Goal: Task Accomplishment & Management: Use online tool/utility

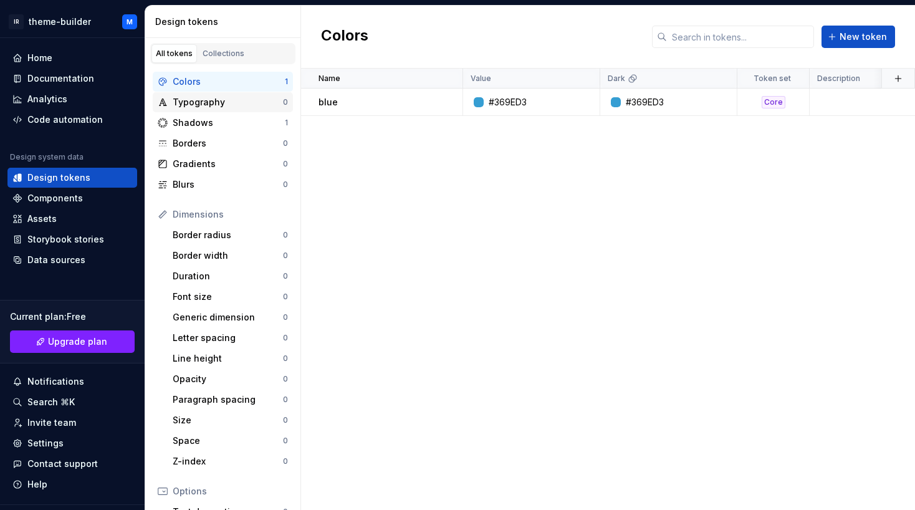
click at [209, 106] on div "Typography" at bounding box center [228, 102] width 110 height 12
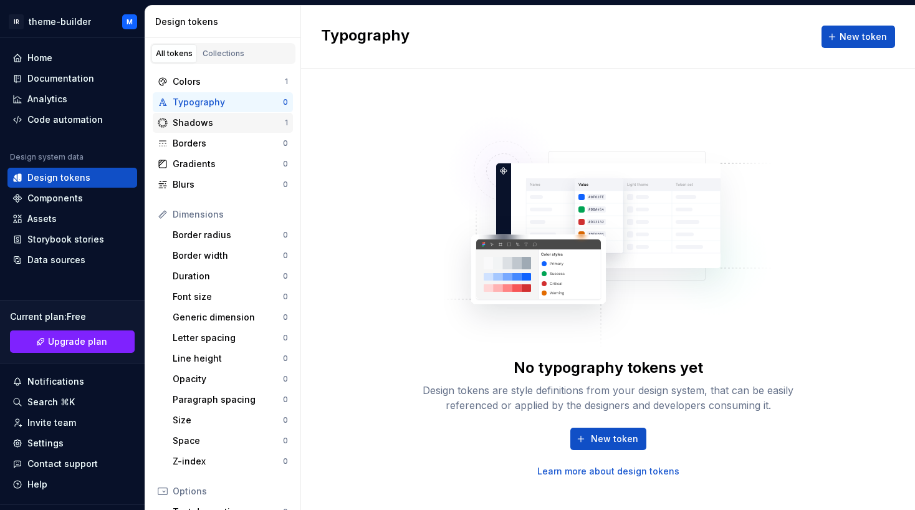
click at [207, 121] on div "Shadows" at bounding box center [229, 123] width 112 height 12
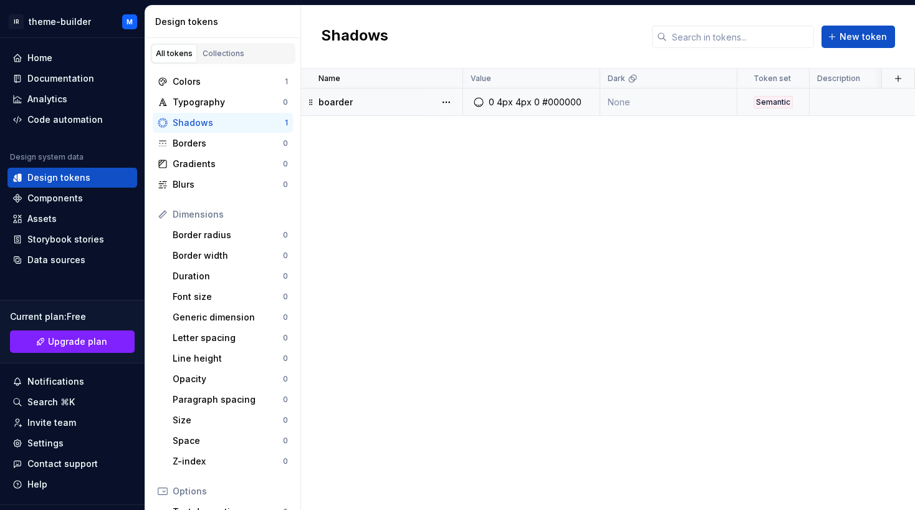
click at [542, 103] on div "#000000" at bounding box center [561, 102] width 39 height 12
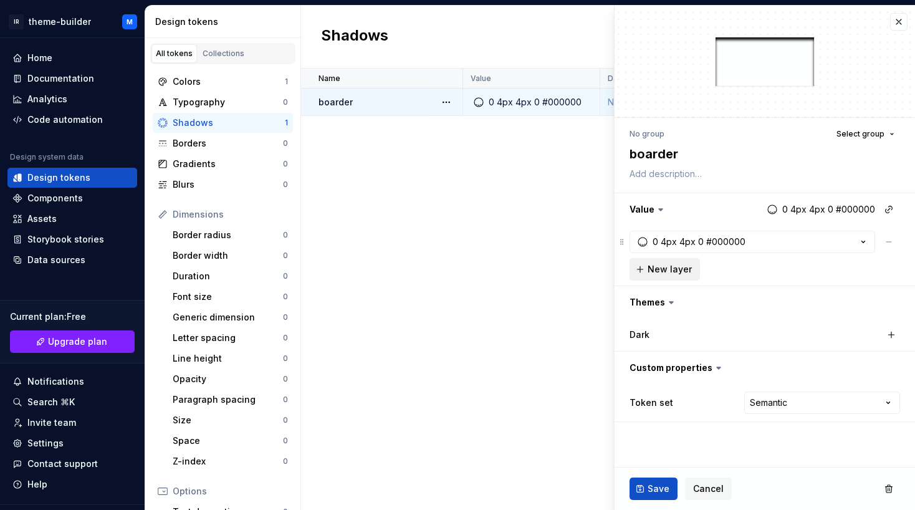
click at [677, 270] on span "New layer" at bounding box center [669, 269] width 44 height 12
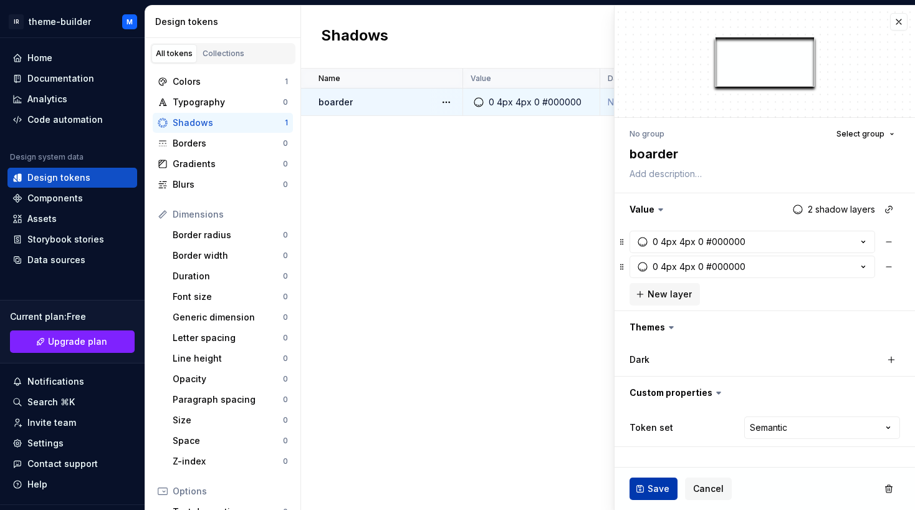
click at [657, 494] on span "Save" at bounding box center [658, 488] width 22 height 12
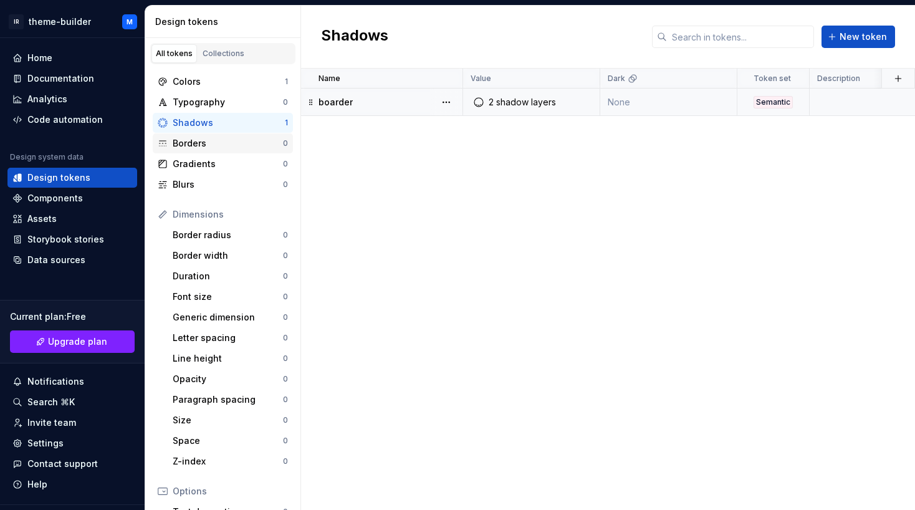
click at [214, 143] on div "Borders" at bounding box center [228, 143] width 110 height 12
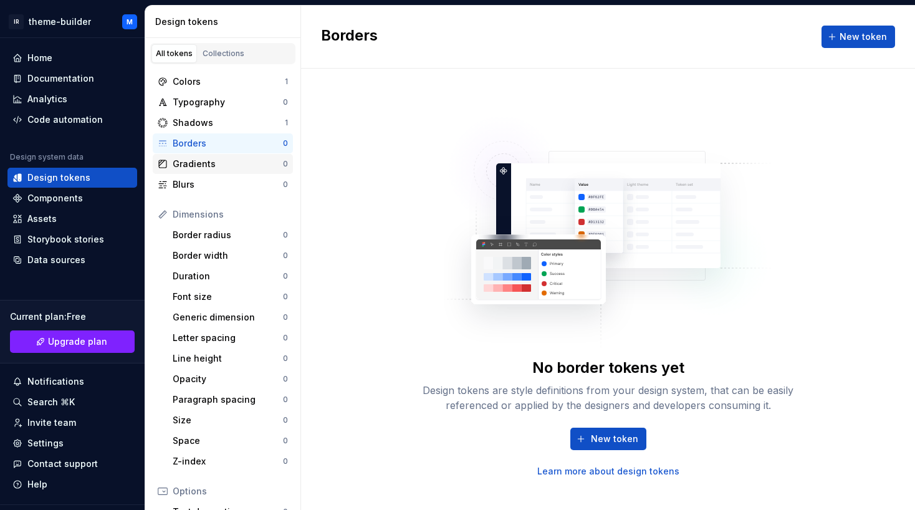
click at [213, 163] on div "Gradients" at bounding box center [228, 164] width 110 height 12
click at [199, 184] on div "Blurs" at bounding box center [228, 184] width 110 height 12
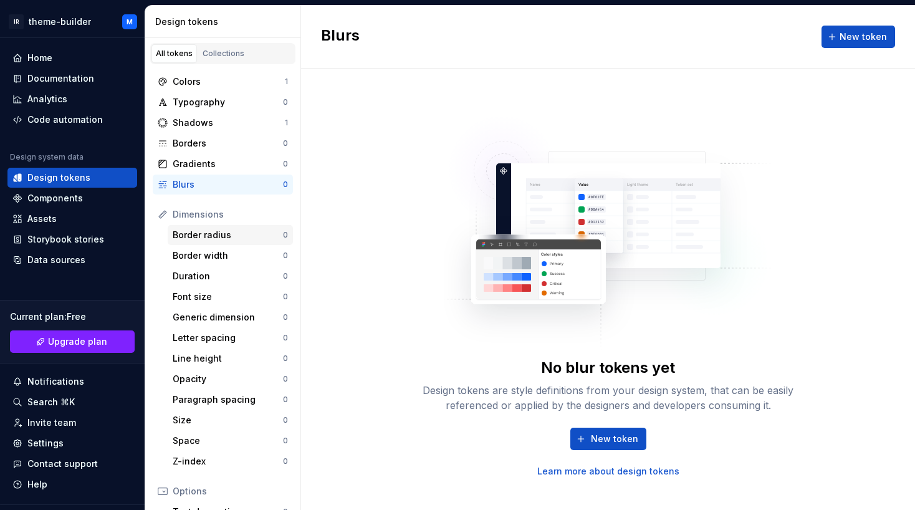
click at [206, 236] on div "Border radius" at bounding box center [228, 235] width 110 height 12
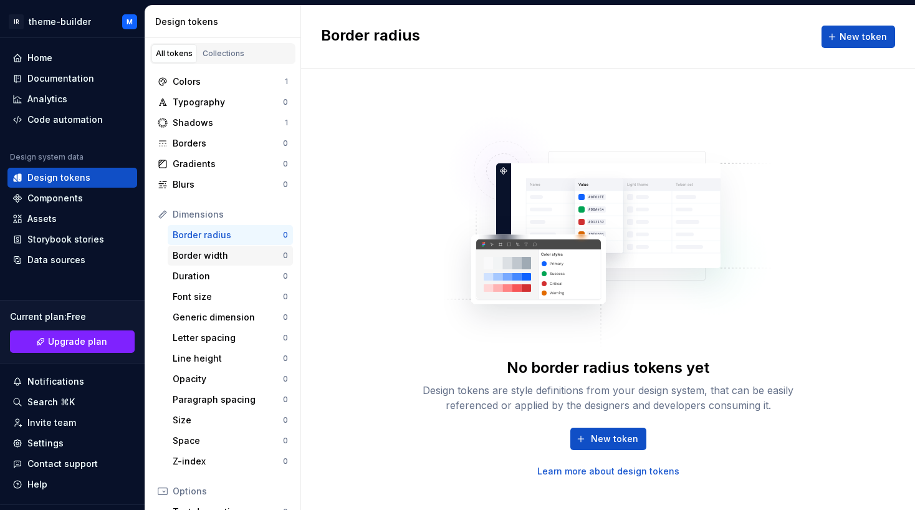
click at [188, 252] on div "Border width" at bounding box center [228, 255] width 110 height 12
click at [839, 38] on button "New token" at bounding box center [858, 37] width 74 height 22
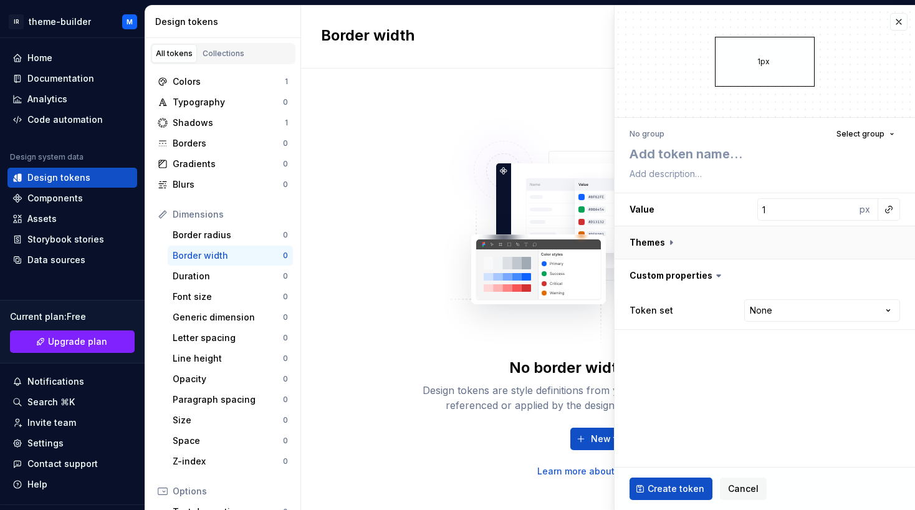
click at [669, 243] on button "button" at bounding box center [764, 242] width 300 height 32
type textarea "*"
click at [815, 347] on html "IR theme-builder M Home Documentation Analytics Code automation Design system d…" at bounding box center [457, 255] width 915 height 510
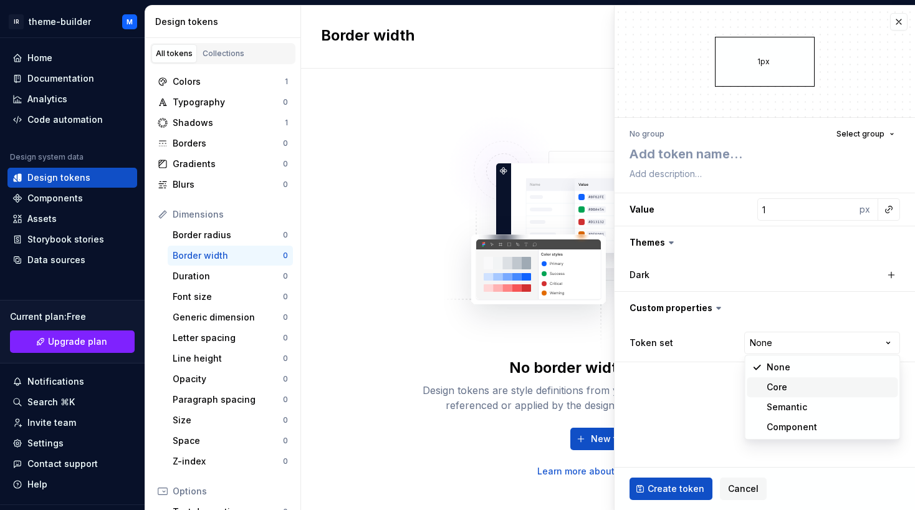
select select "**********"
type textarea "*"
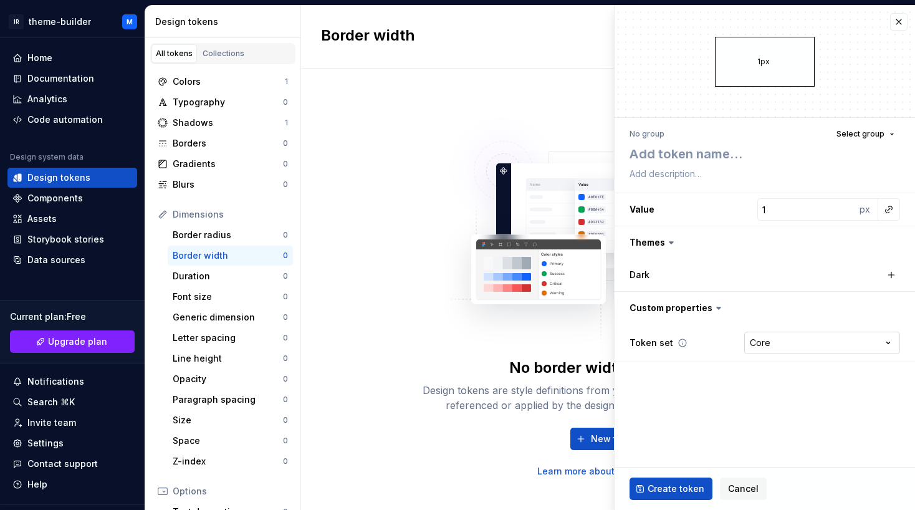
click at [773, 341] on html "IR theme-builder M Home Documentation Analytics Code automation Design system d…" at bounding box center [457, 255] width 915 height 510
select select "**********"
type textarea "*"
click at [781, 345] on html "IR theme-builder M Home Documentation Analytics Code automation Design system d…" at bounding box center [457, 255] width 915 height 510
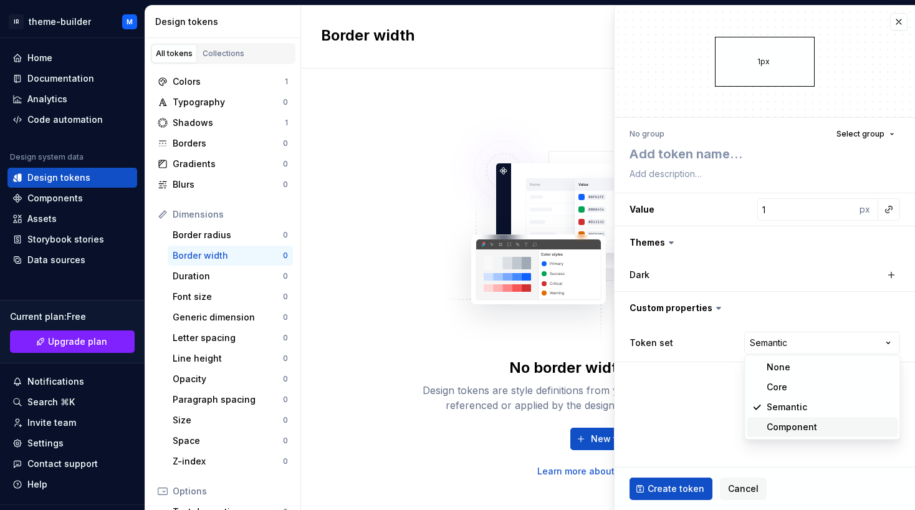
select select "**********"
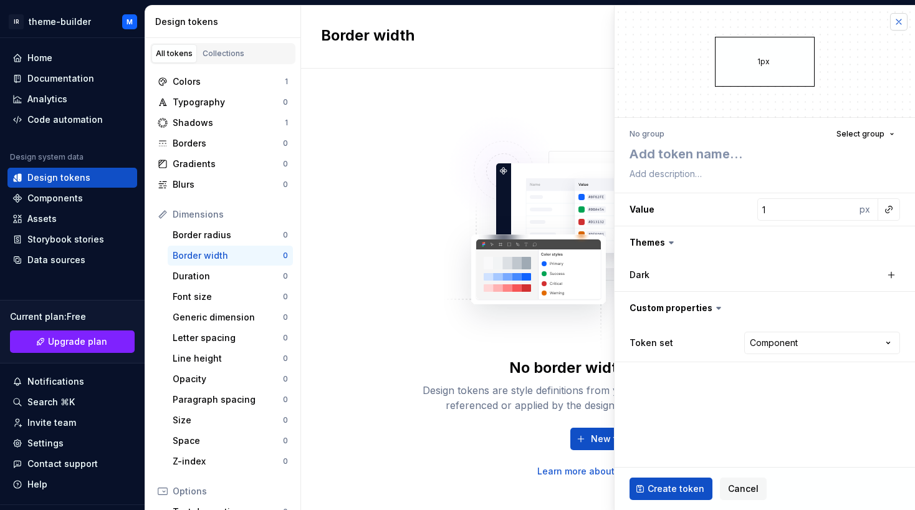
click at [897, 27] on button "button" at bounding box center [898, 21] width 17 height 17
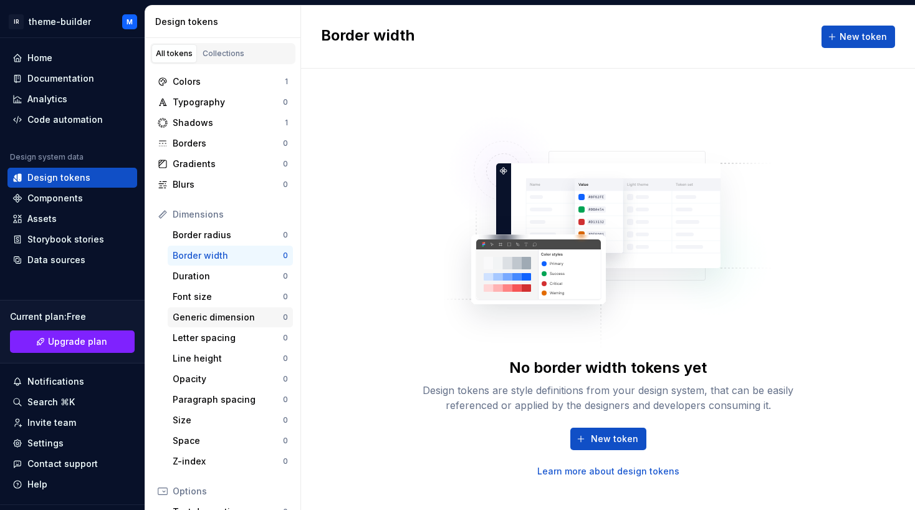
scroll to position [172, 0]
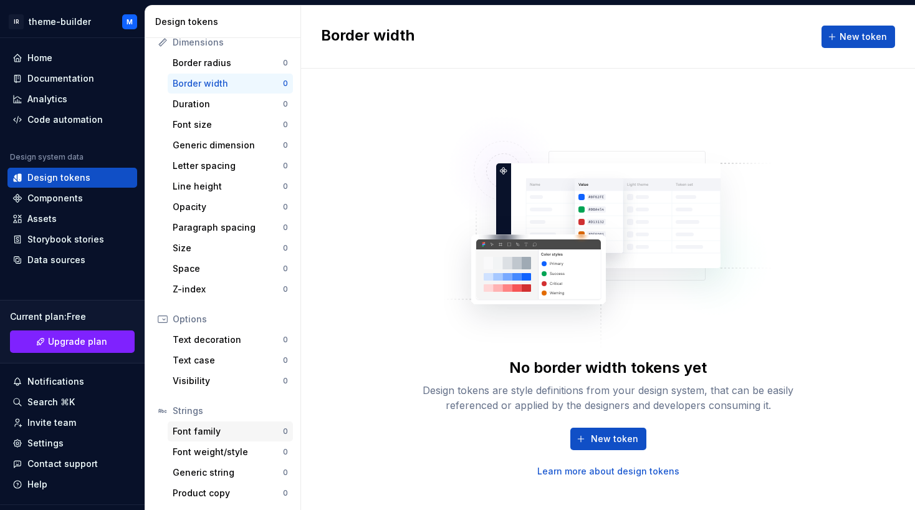
click at [193, 435] on div "Font family" at bounding box center [228, 431] width 110 height 12
click at [204, 453] on div "Font weight/style" at bounding box center [228, 451] width 110 height 12
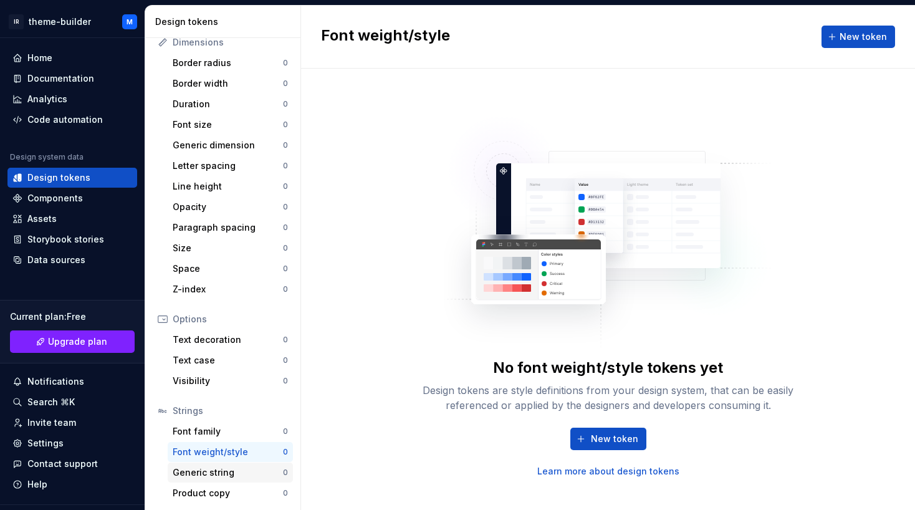
click at [207, 473] on div "Generic string" at bounding box center [228, 472] width 110 height 12
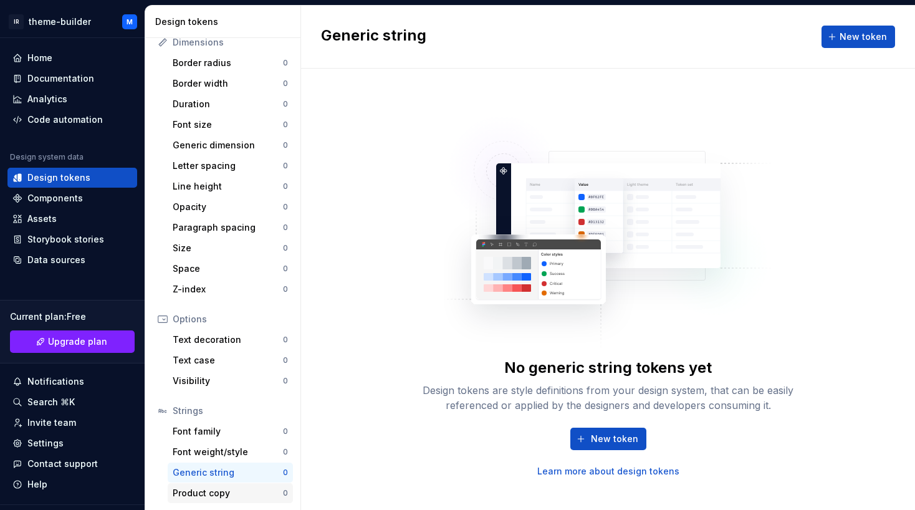
click at [213, 495] on div "Product copy" at bounding box center [228, 493] width 110 height 12
click at [218, 340] on div "Text decoration" at bounding box center [228, 339] width 110 height 12
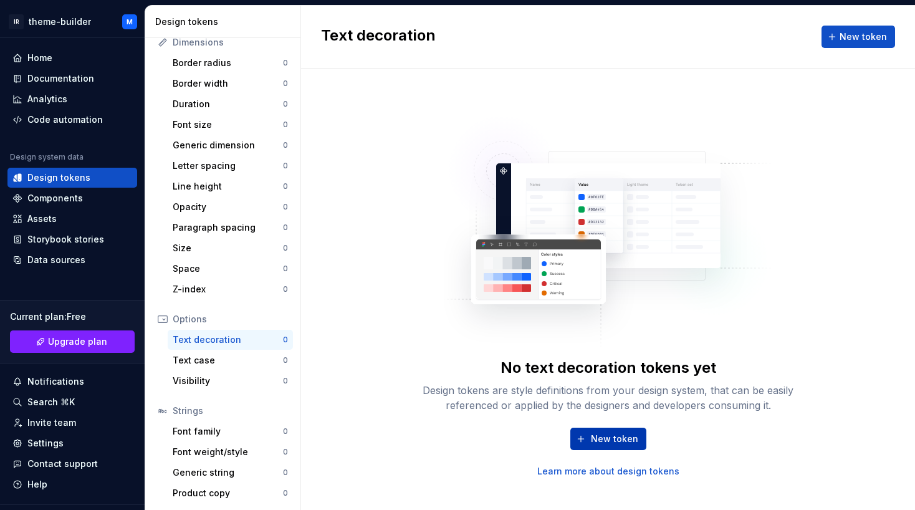
click at [601, 441] on span "New token" at bounding box center [614, 438] width 47 height 12
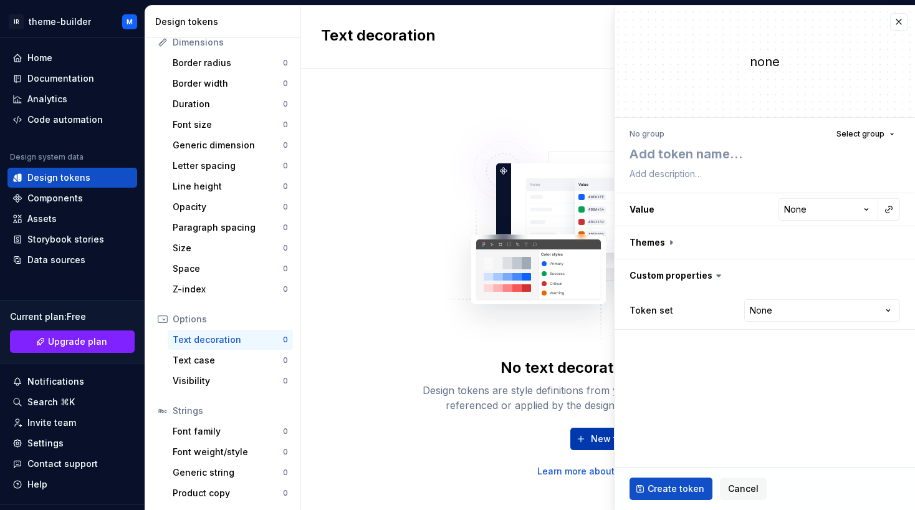
type textarea "*"
click at [811, 215] on html "**********" at bounding box center [457, 255] width 915 height 510
click at [746, 198] on html "**********" at bounding box center [457, 255] width 915 height 510
click at [771, 313] on html "**********" at bounding box center [457, 255] width 915 height 510
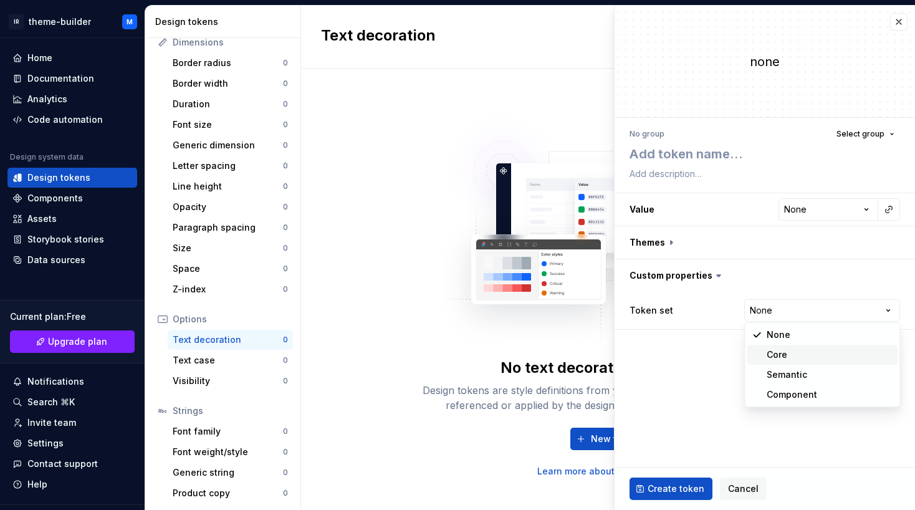
select select "**********"
type textarea "*"
click at [794, 212] on html "**********" at bounding box center [457, 255] width 915 height 510
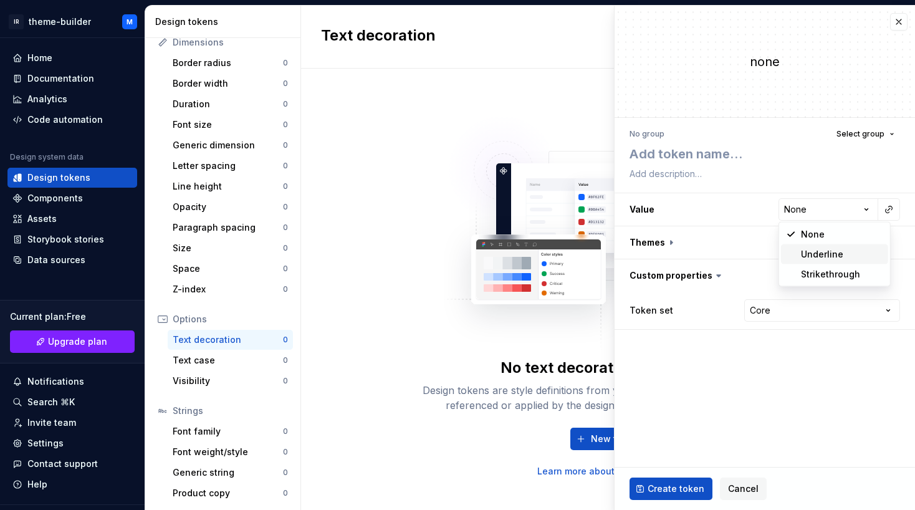
select select "*********"
click at [704, 153] on textarea at bounding box center [762, 154] width 270 height 22
type textarea "*"
type textarea "u"
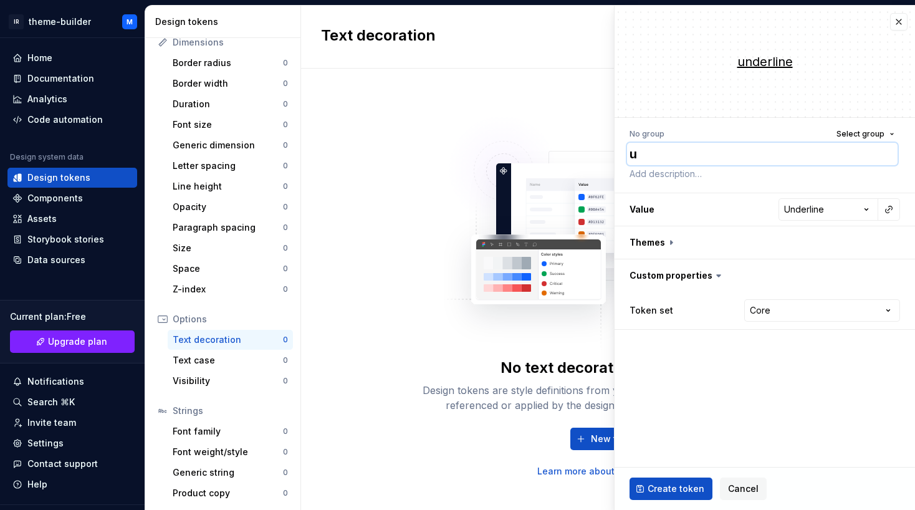
type textarea "*"
type textarea "un"
type textarea "*"
type textarea "und"
type textarea "*"
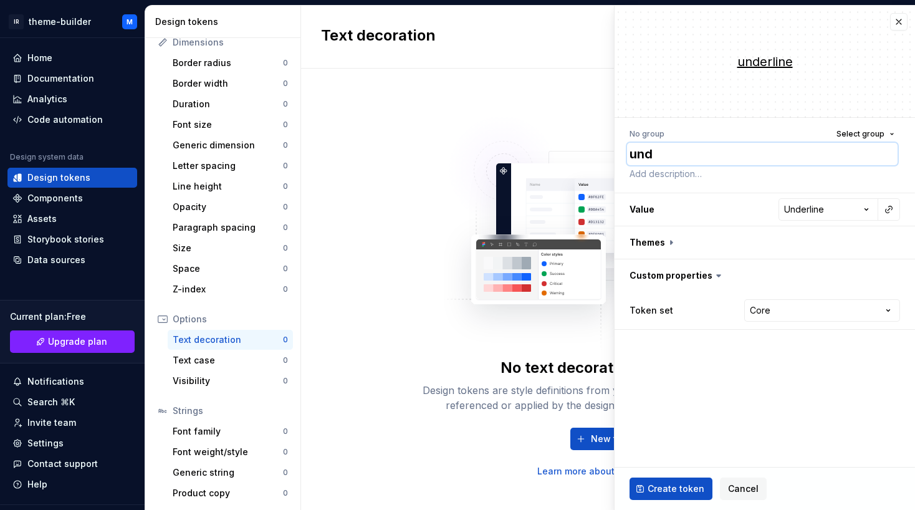
type textarea "unde"
type textarea "*"
type textarea "under"
type textarea "*"
type textarea "underl"
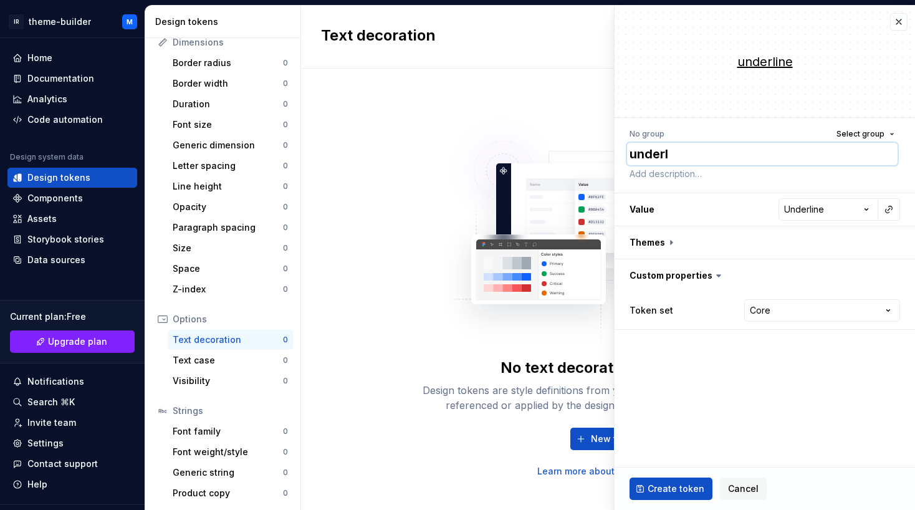
type textarea "*"
type textarea "underlin"
type textarea "*"
type textarea "underline"
click at [680, 488] on span "Create token" at bounding box center [675, 488] width 57 height 12
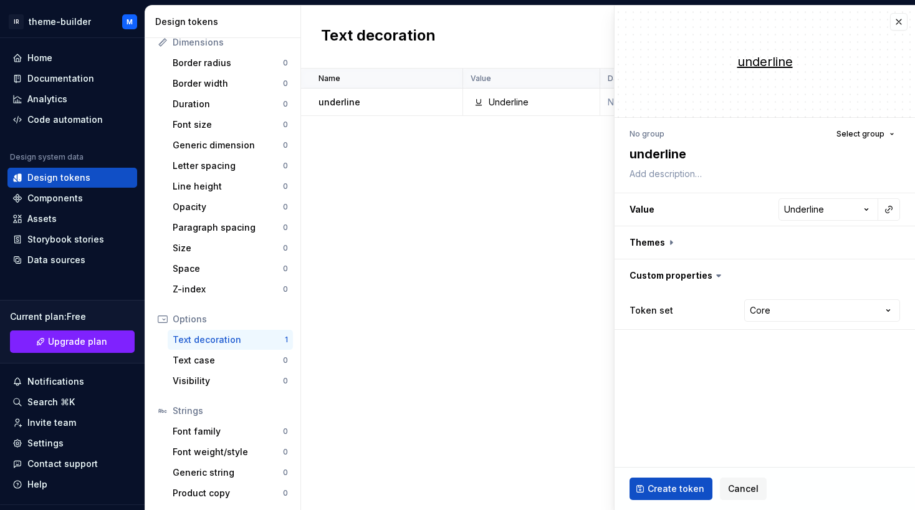
click at [573, 183] on div "Name Value Dark Token set Description Last updated underline Underline None Cor…" at bounding box center [608, 289] width 614 height 441
type textarea "*"
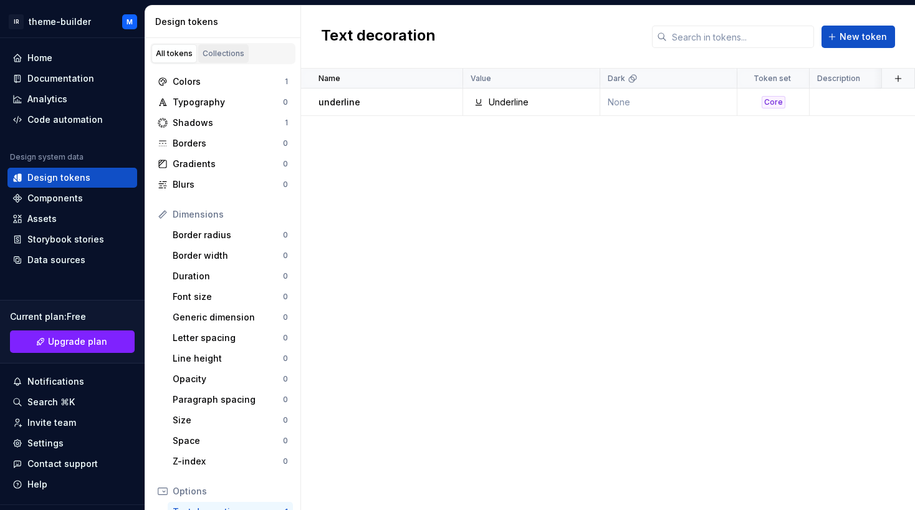
click at [211, 54] on div "Collections" at bounding box center [223, 54] width 42 height 10
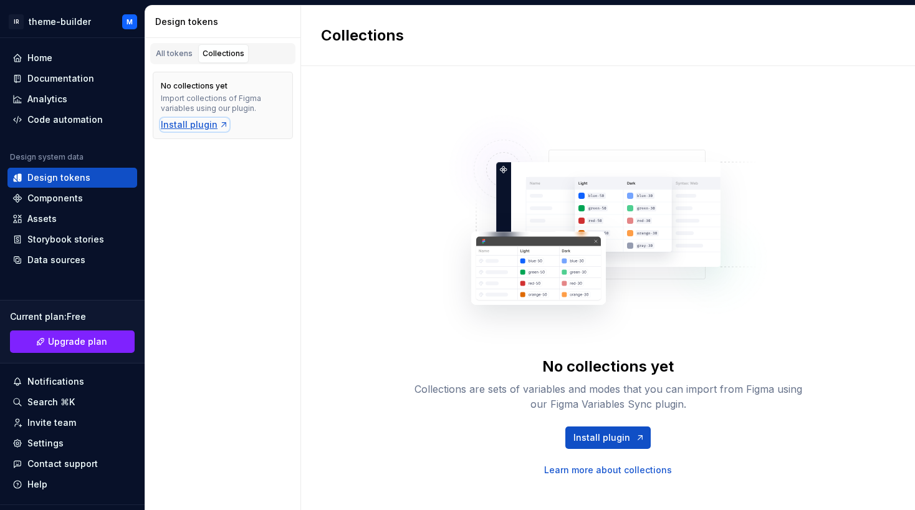
click at [195, 128] on div "Install plugin" at bounding box center [195, 124] width 68 height 12
click at [171, 55] on div "All tokens" at bounding box center [174, 54] width 37 height 10
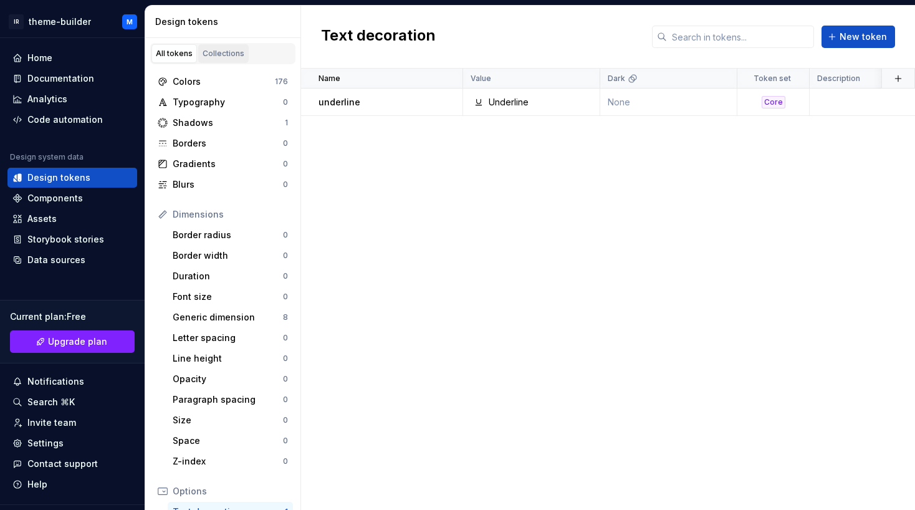
click at [214, 51] on div "Collections" at bounding box center [223, 54] width 42 height 10
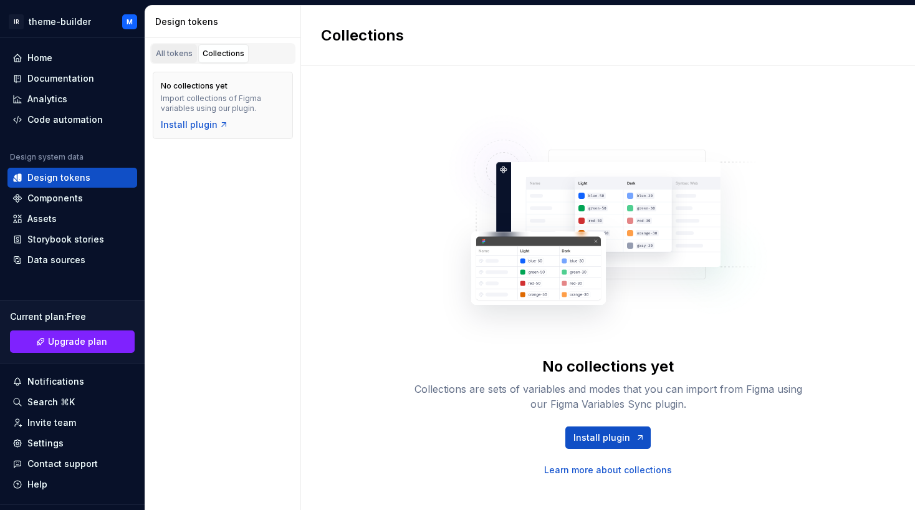
click at [185, 54] on div "All tokens" at bounding box center [174, 54] width 37 height 10
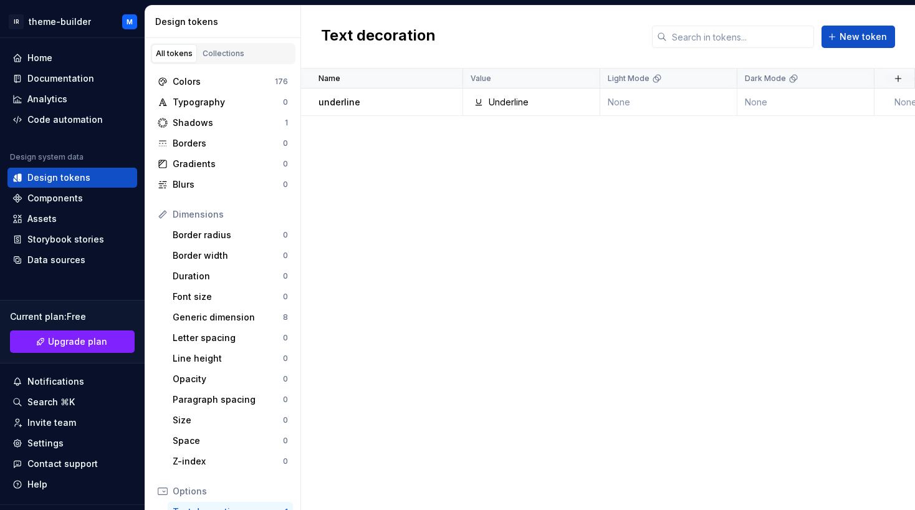
click at [197, 92] on div "Colors 176 Typography 0 Shadows 1 Borders 0 Gradients 0 Blurs 0" at bounding box center [223, 133] width 140 height 123
click at [195, 83] on div "Colors" at bounding box center [224, 81] width 102 height 12
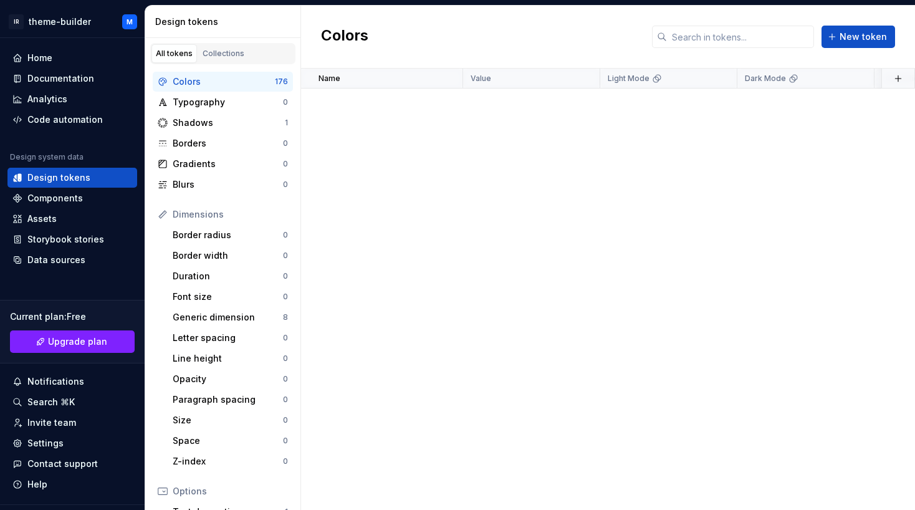
scroll to position [2754, 0]
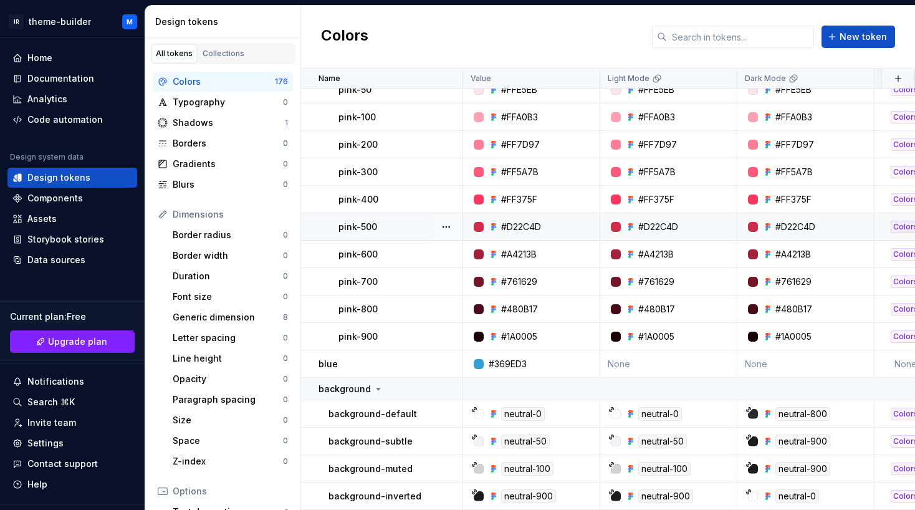
click at [412, 222] on div "pink-500" at bounding box center [399, 227] width 123 height 12
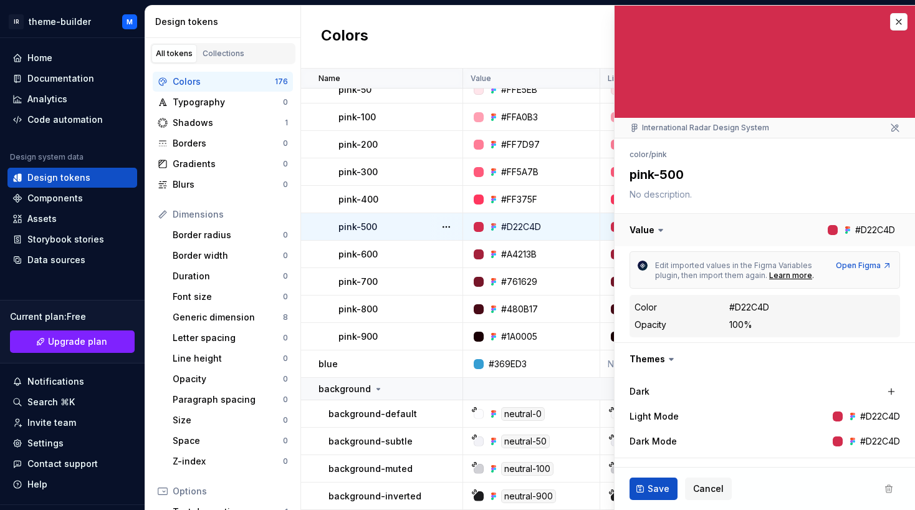
scroll to position [95, 0]
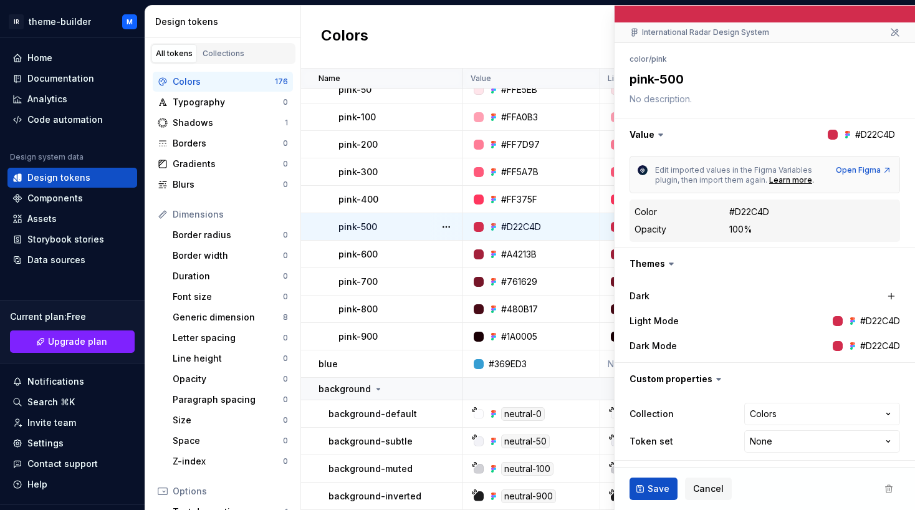
click at [540, 41] on div "Colors New token" at bounding box center [608, 37] width 614 height 63
click at [708, 485] on span "Cancel" at bounding box center [708, 488] width 31 height 12
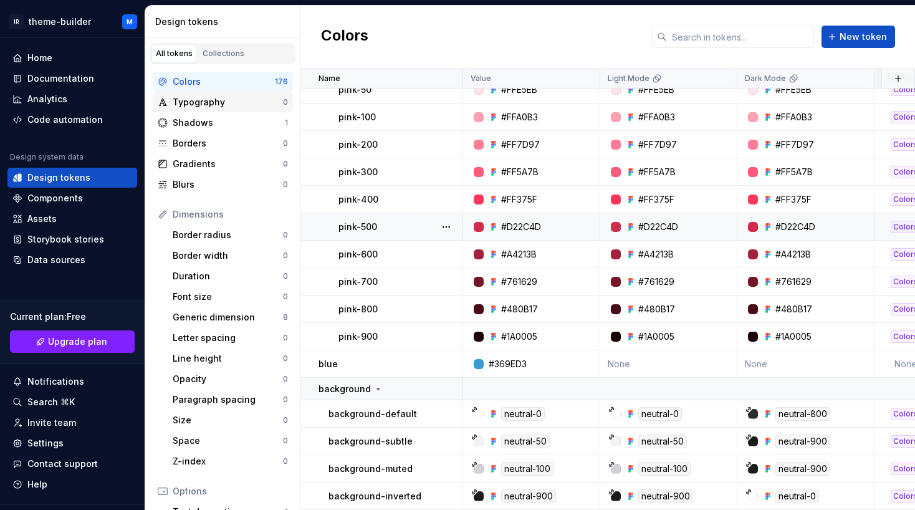
click at [194, 103] on div "Typography" at bounding box center [228, 102] width 110 height 12
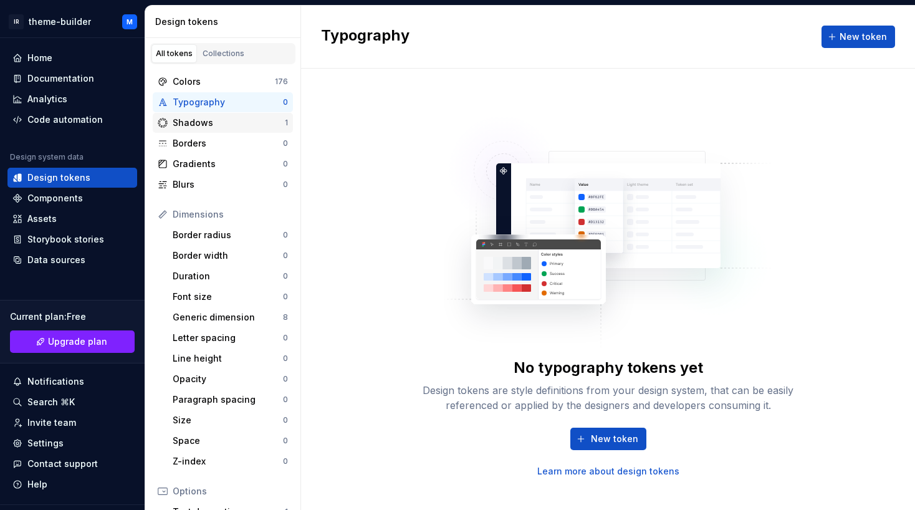
click at [198, 123] on div "Shadows" at bounding box center [229, 123] width 112 height 12
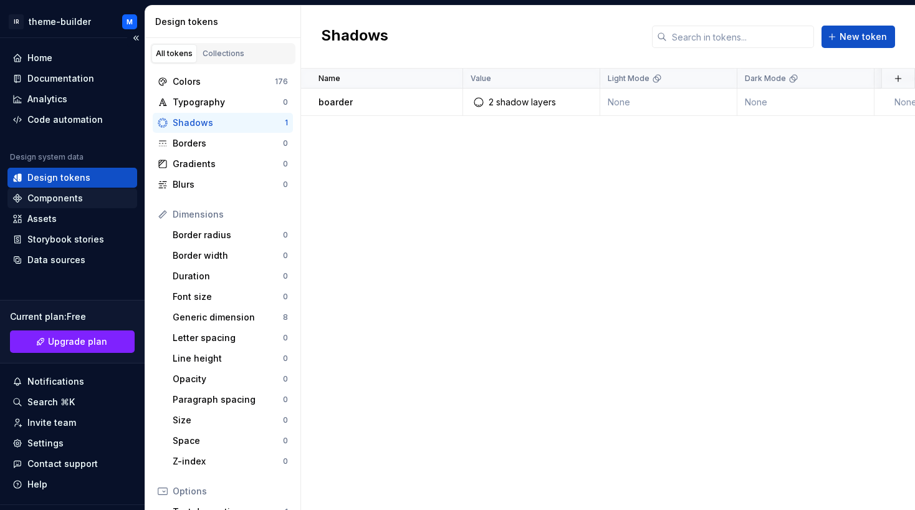
click at [64, 197] on div "Components" at bounding box center [54, 198] width 55 height 12
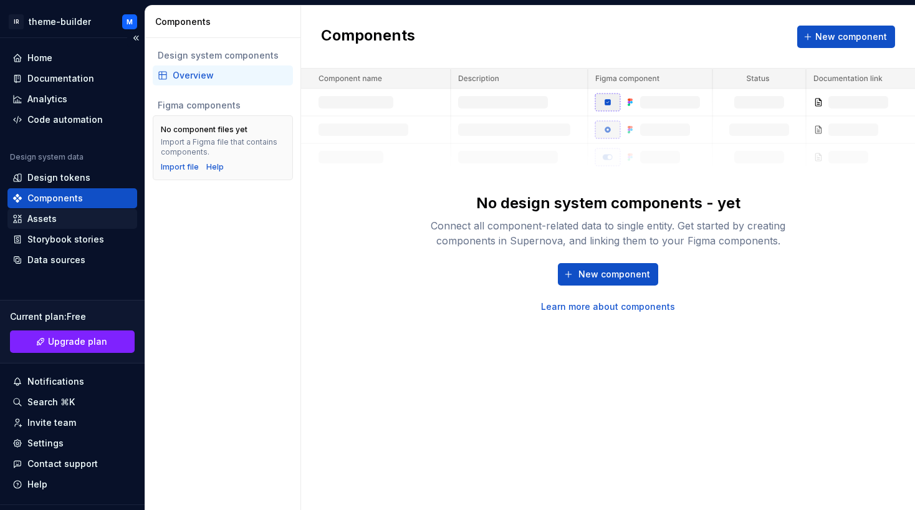
click at [59, 218] on div "Assets" at bounding box center [72, 218] width 120 height 12
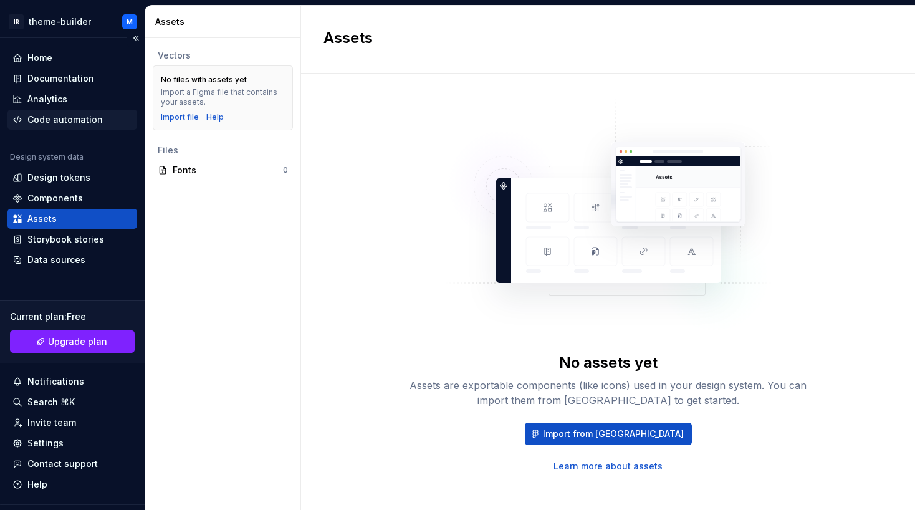
click at [65, 113] on div "Code automation" at bounding box center [72, 120] width 130 height 20
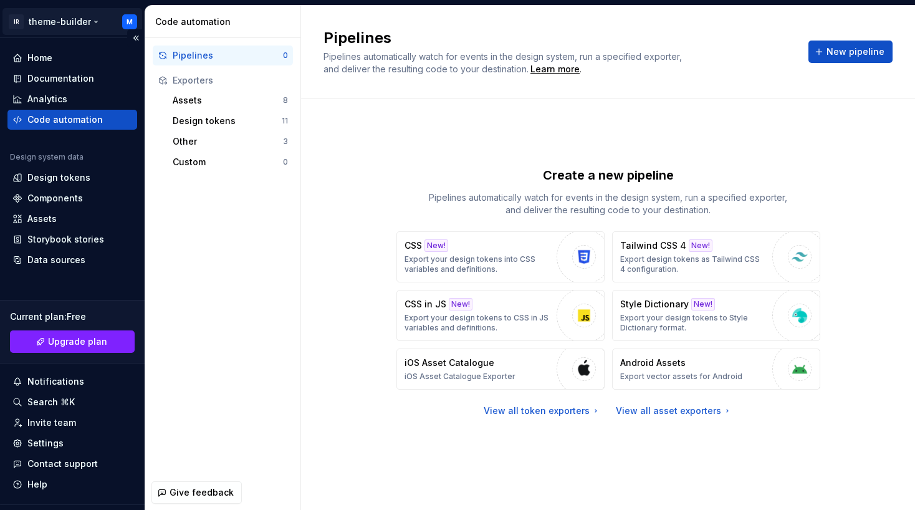
click at [59, 24] on html "IR theme-builder M Home Documentation Analytics Code automation Design system d…" at bounding box center [457, 255] width 915 height 510
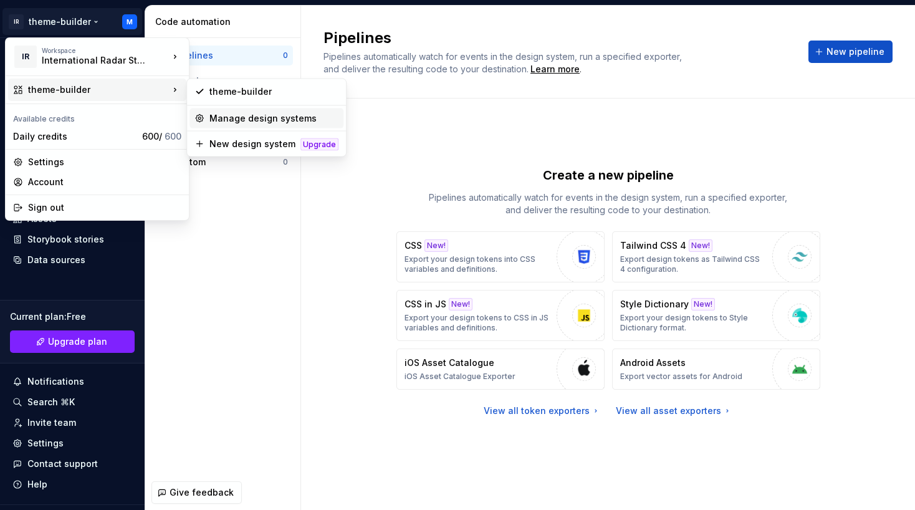
click at [234, 122] on div "Manage design systems" at bounding box center [273, 118] width 129 height 12
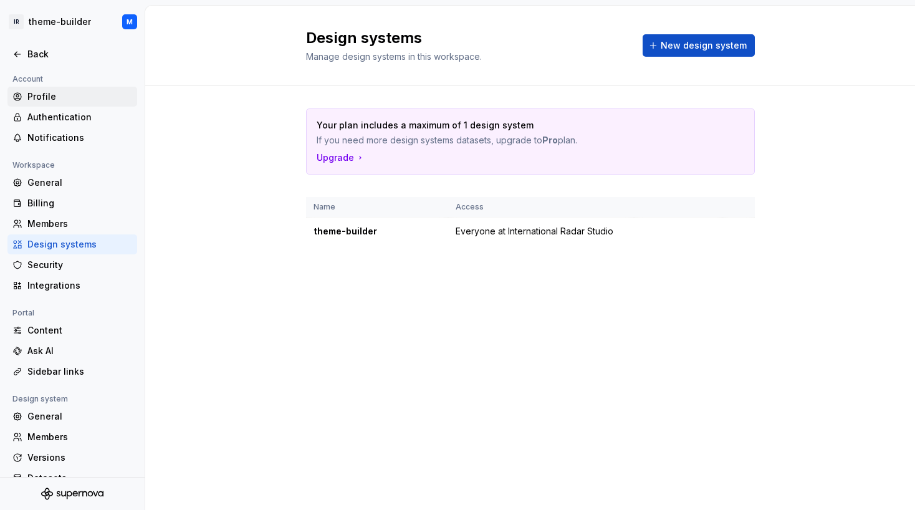
click at [68, 93] on div "Profile" at bounding box center [79, 96] width 105 height 12
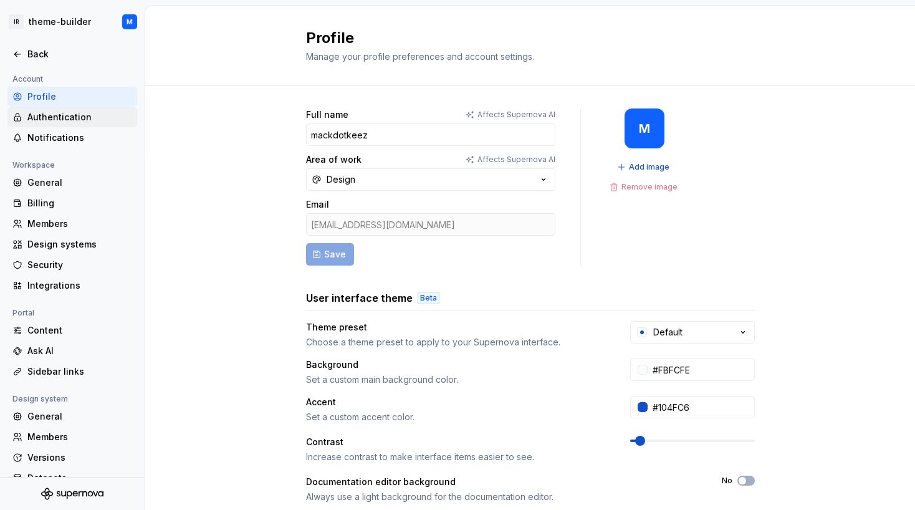
click at [71, 120] on div "Authentication" at bounding box center [79, 117] width 105 height 12
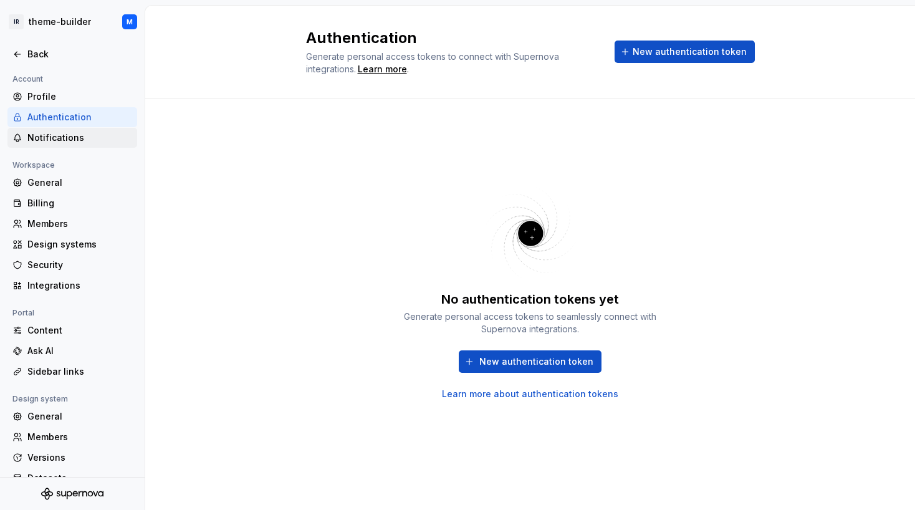
click at [65, 139] on div "Notifications" at bounding box center [79, 137] width 105 height 12
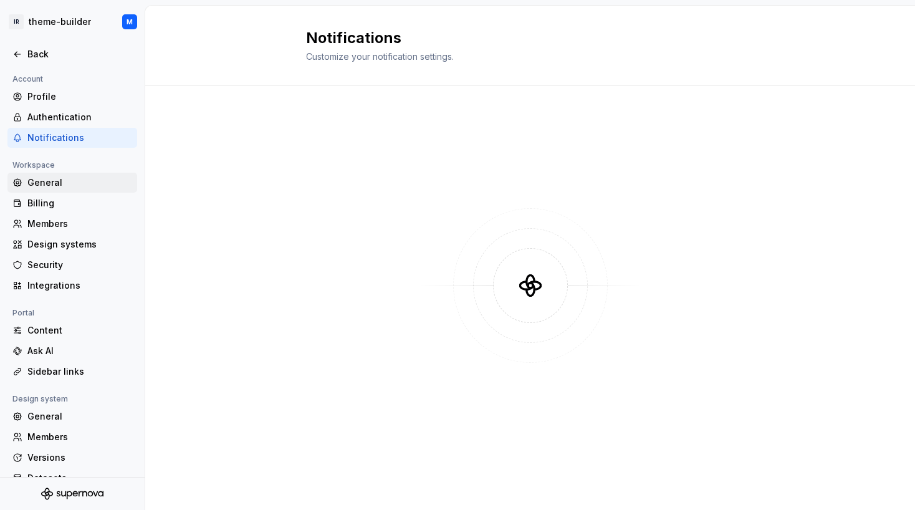
click at [51, 183] on div "General" at bounding box center [79, 182] width 105 height 12
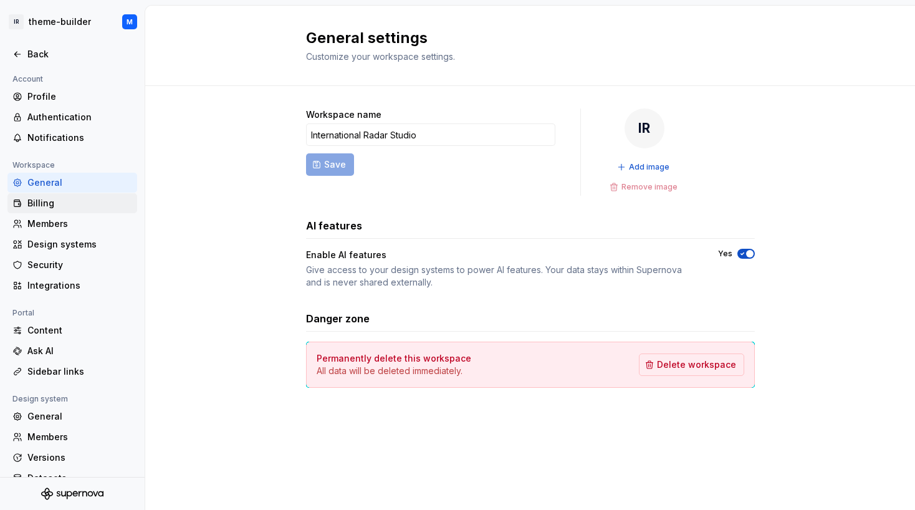
click at [51, 198] on div "Billing" at bounding box center [79, 203] width 105 height 12
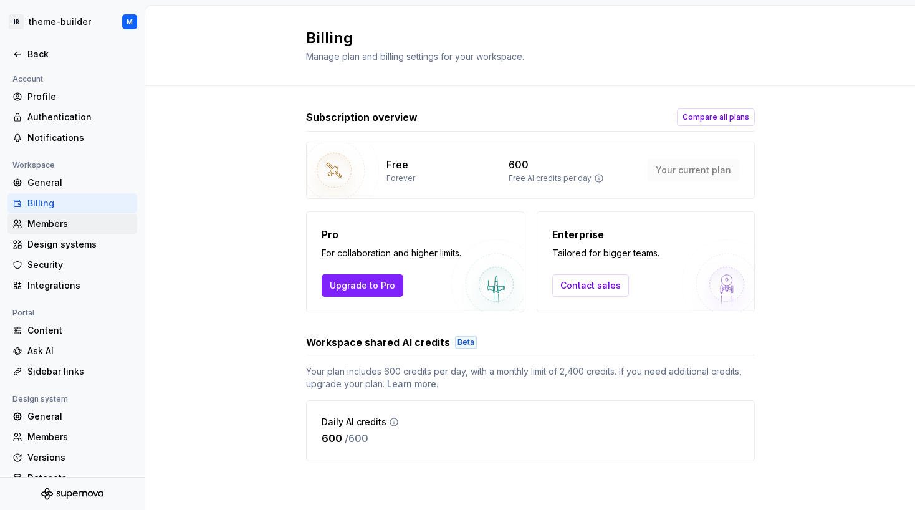
click at [51, 221] on div "Members" at bounding box center [79, 223] width 105 height 12
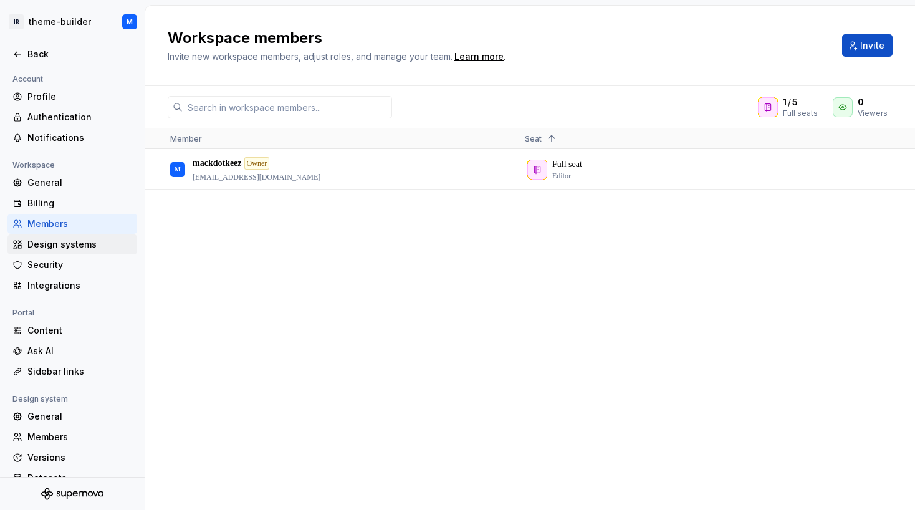
click at [65, 247] on div "Design systems" at bounding box center [79, 244] width 105 height 12
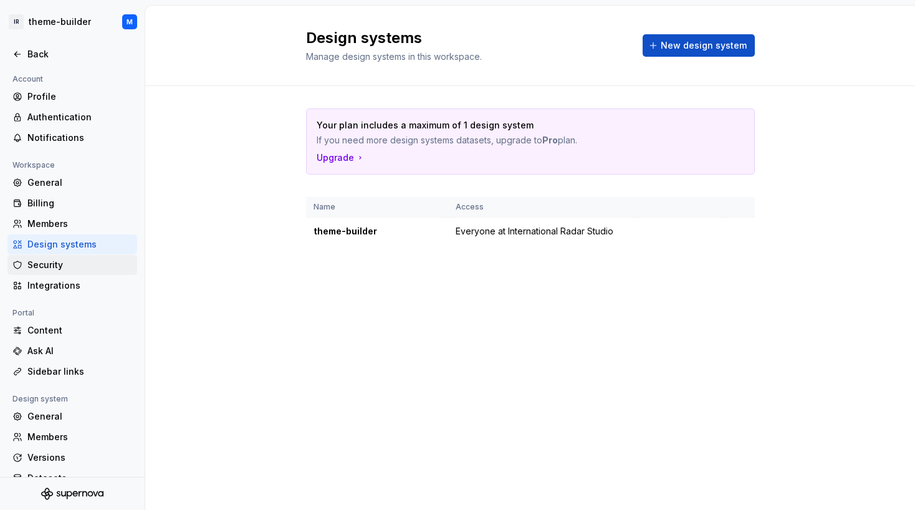
click at [65, 262] on div "Security" at bounding box center [79, 265] width 105 height 12
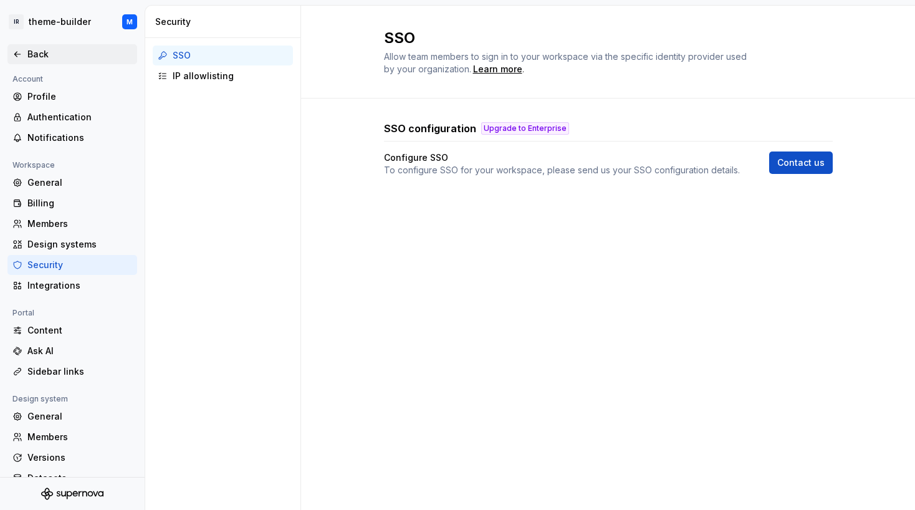
click at [44, 56] on div "Back" at bounding box center [79, 54] width 105 height 12
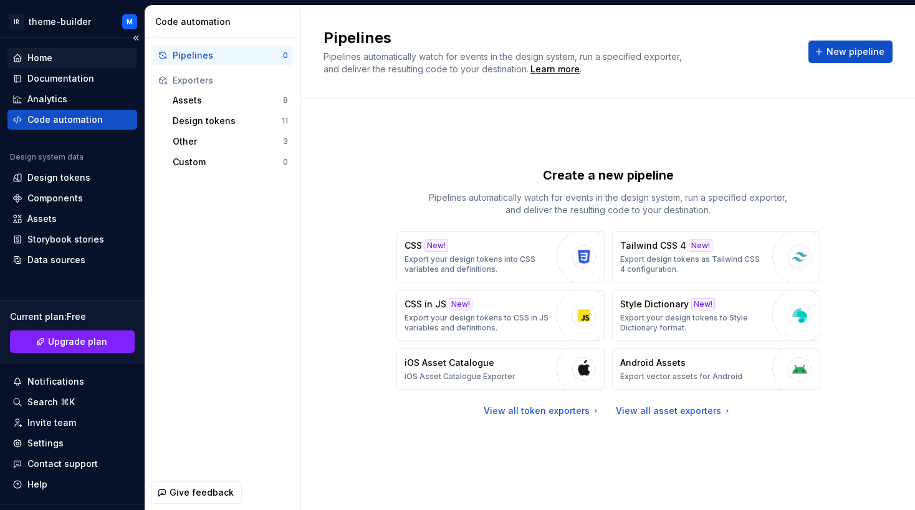
click at [28, 60] on div "Home" at bounding box center [39, 58] width 25 height 12
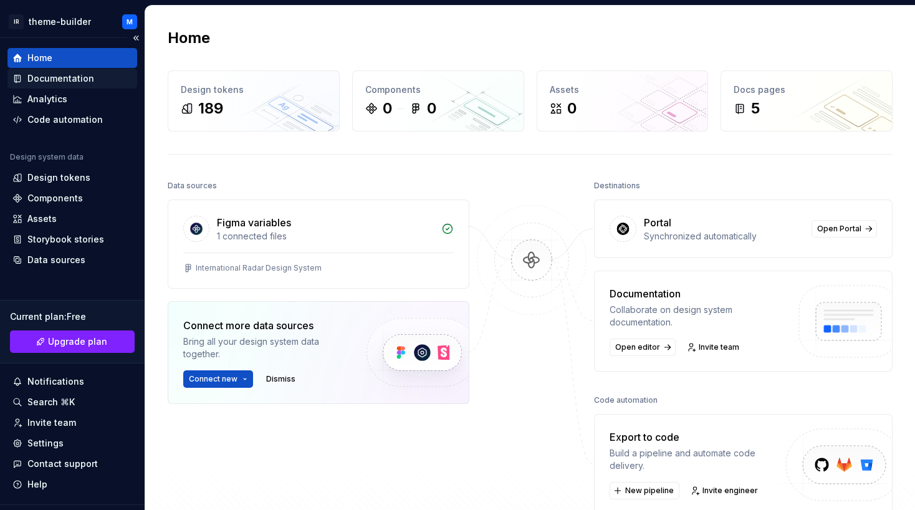
click at [59, 79] on div "Documentation" at bounding box center [60, 78] width 67 height 12
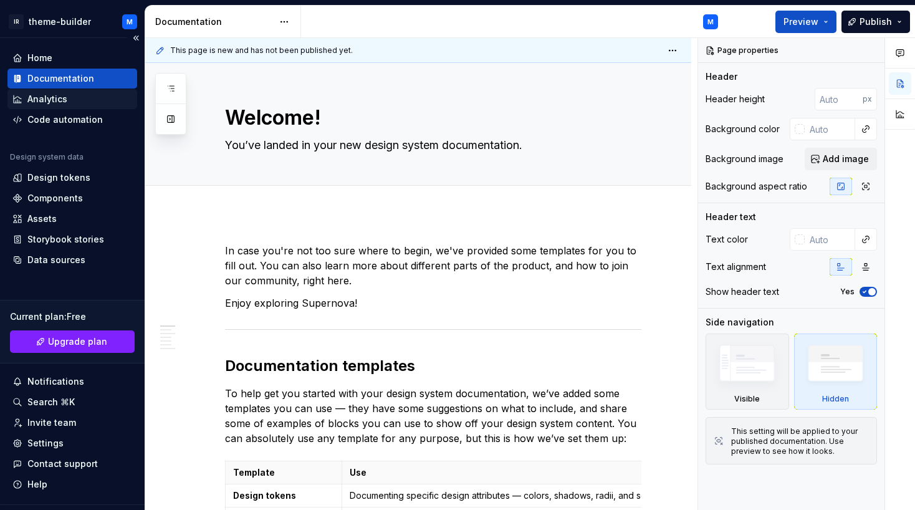
type textarea "*"
click at [57, 100] on div "Analytics" at bounding box center [47, 99] width 40 height 12
